Goal: Information Seeking & Learning: Learn about a topic

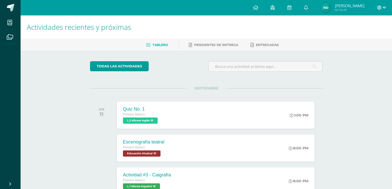
click at [383, 8] on icon at bounding box center [384, 7] width 3 height 5
click at [362, 33] on span "Cerrar sesión" at bounding box center [367, 34] width 23 height 5
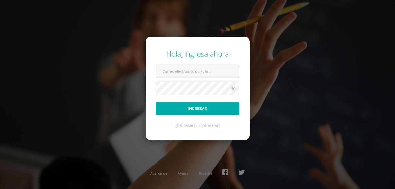
type input "[EMAIL_ADDRESS][DOMAIN_NAME]"
click at [211, 112] on button "Ingresar" at bounding box center [198, 108] width 84 height 13
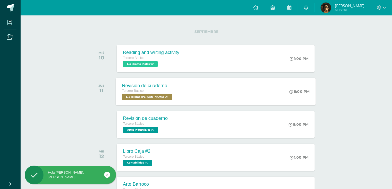
scroll to position [62, 0]
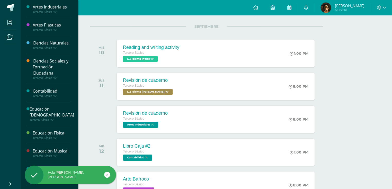
click at [43, 9] on div "Artes Industriales" at bounding box center [52, 7] width 39 height 6
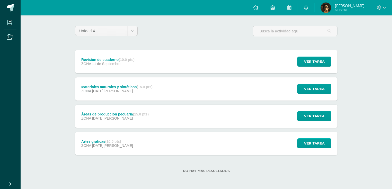
scroll to position [36, 0]
click at [136, 112] on strong "(15.0 pts)" at bounding box center [141, 114] width 16 height 4
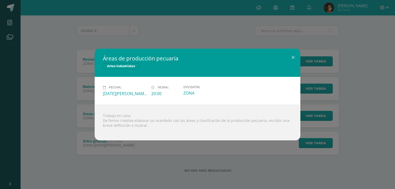
click at [51, 99] on div "Áreas de producción pecuaria Artes Industriales Fecha: Viernes 22 de Agosto Hor…" at bounding box center [197, 95] width 391 height 92
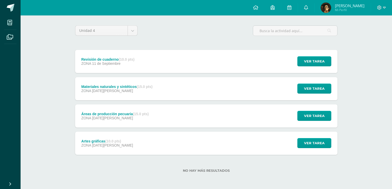
click at [130, 143] on div "Artes gráficas (10.0 pts) ZONA 13 de Agosto Ver tarea Artes gráficas Artes Indu…" at bounding box center [206, 143] width 262 height 23
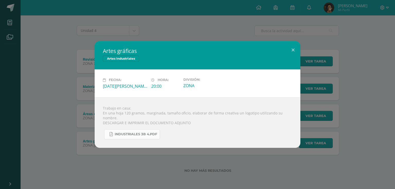
click at [133, 130] on link "INDUSTRIALES 3B 4.pdf" at bounding box center [132, 134] width 56 height 10
click at [80, 76] on div "Artes gráficas Artes Industriales Fecha: Miércoles 13 de Agosto Hora: 20:00 Div…" at bounding box center [197, 94] width 391 height 106
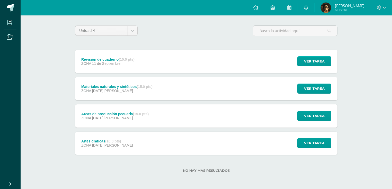
click at [141, 97] on div "Materiales naturales y sintéticos (15.0 pts) ZONA 29 de Agosto" at bounding box center [117, 88] width 84 height 23
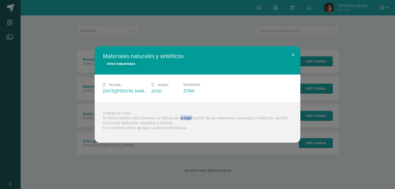
drag, startPoint x: 177, startPoint y: 118, endPoint x: 159, endPoint y: 119, distance: 17.8
click at [181, 118] on div "Trabajo en casa: En fichas media carta elaborar un álbum de la clasificación de…" at bounding box center [198, 122] width 206 height 41
drag, startPoint x: 173, startPoint y: 117, endPoint x: 175, endPoint y: 119, distance: 2.9
click at [175, 119] on div "Trabajo en casa: En fichas media carta elaborar un álbum de la clasificación de…" at bounding box center [198, 122] width 206 height 41
drag, startPoint x: 177, startPoint y: 119, endPoint x: 266, endPoint y: 117, distance: 88.7
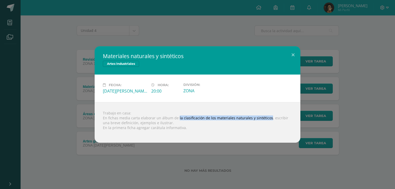
click at [266, 117] on div "Trabajo en casa: En fichas media carta elaborar un álbum de la clasificación de…" at bounding box center [198, 122] width 206 height 41
copy div "la clasificación de los materiales naturales y sintéticos"
click at [332, 34] on div "Materiales naturales y sintéticos Artes Industriales Fecha: Viernes 29 de Agost…" at bounding box center [197, 94] width 395 height 189
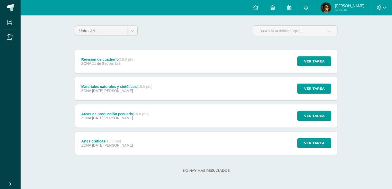
click at [380, 10] on icon at bounding box center [379, 7] width 5 height 5
click at [370, 34] on span "Cerrar sesión" at bounding box center [367, 34] width 23 height 5
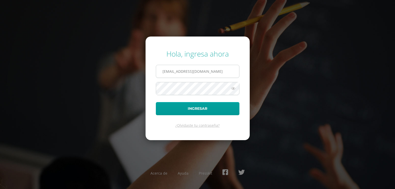
click at [200, 73] on input "104@laestrella.edu.gt" at bounding box center [197, 71] width 83 height 13
type input "853@laestrella.edu.gt"
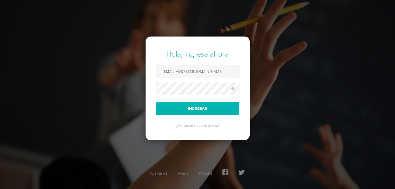
click at [199, 108] on button "Ingresar" at bounding box center [198, 108] width 84 height 13
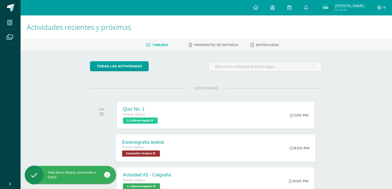
click at [190, 161] on div "Escenografía teatral Primero Básico Educación Musical 'B' 8:00 PM Escenografía …" at bounding box center [216, 148] width 200 height 28
